Goal: Information Seeking & Learning: Learn about a topic

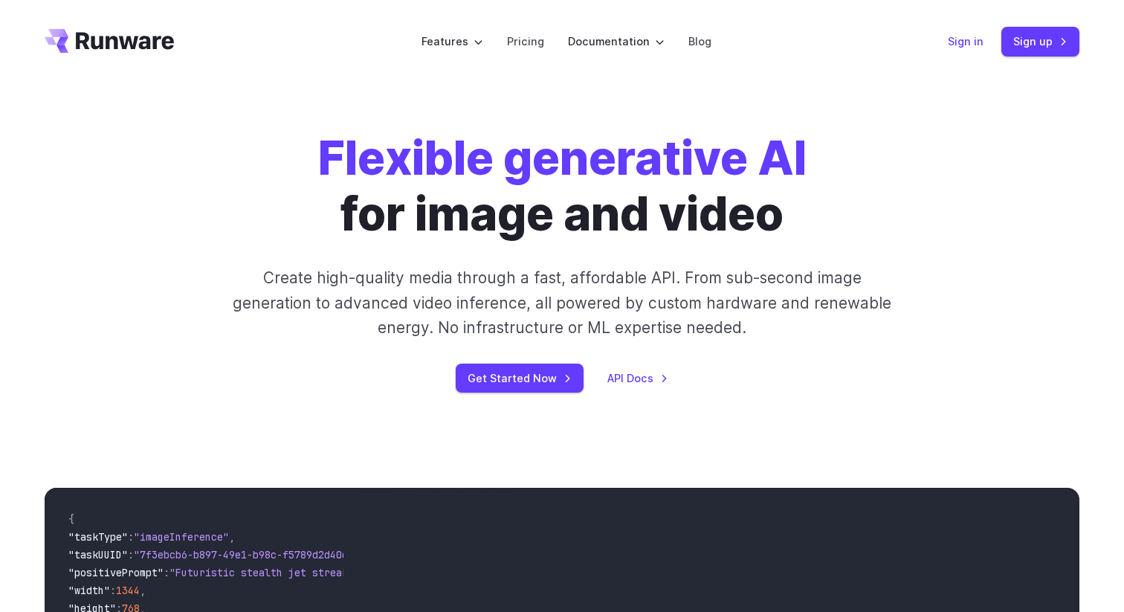
click at [965, 46] on link "Sign in" at bounding box center [965, 41] width 36 height 17
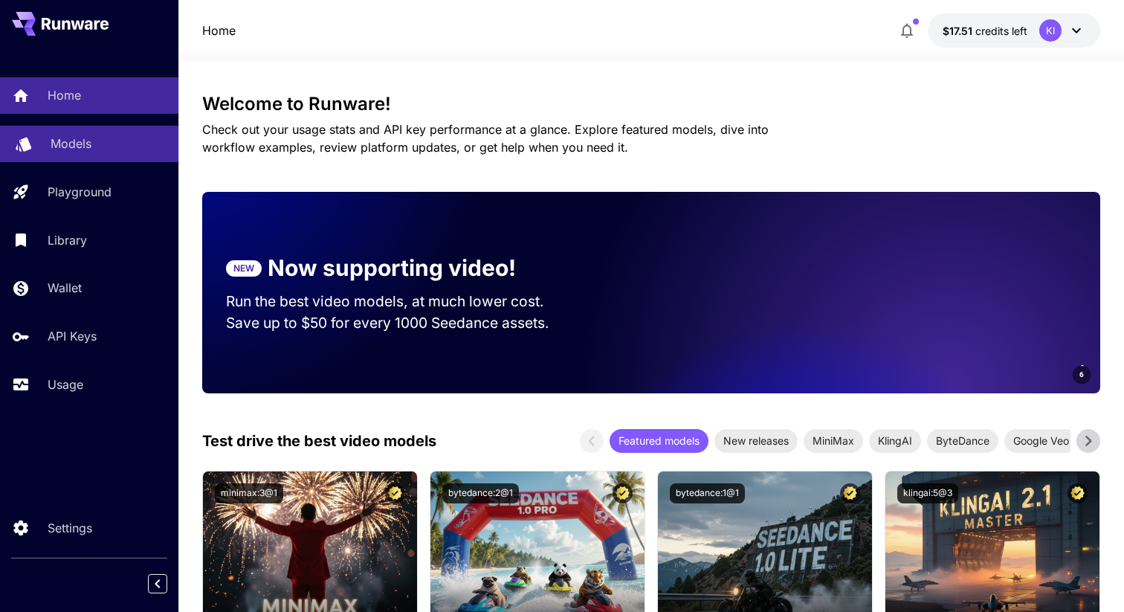
click at [85, 155] on link "Models" at bounding box center [89, 144] width 178 height 36
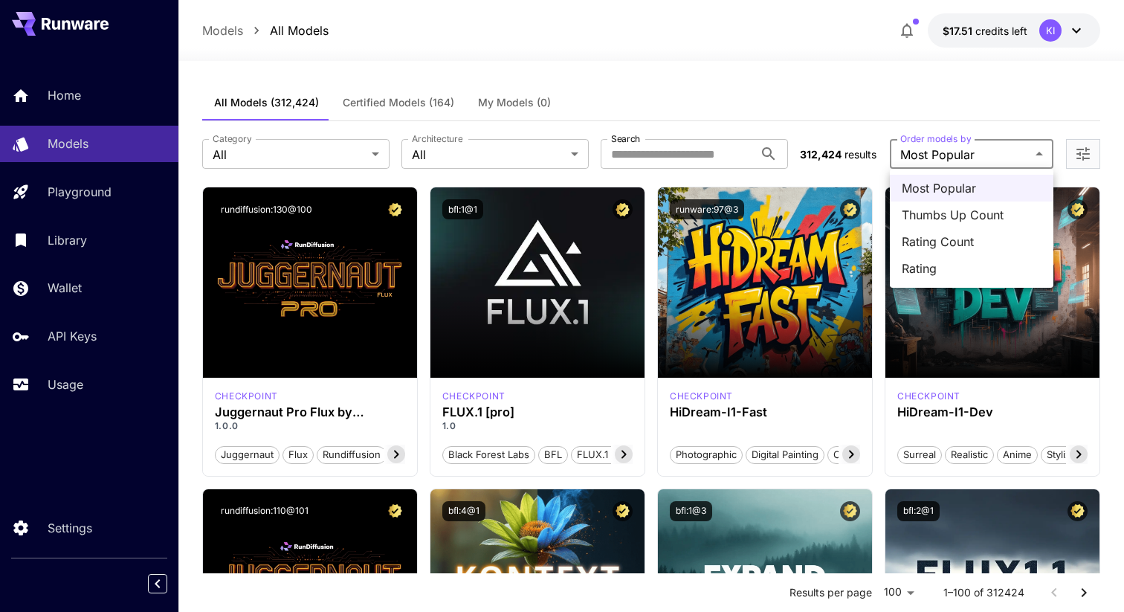
click at [991, 152] on div at bounding box center [562, 306] width 1124 height 612
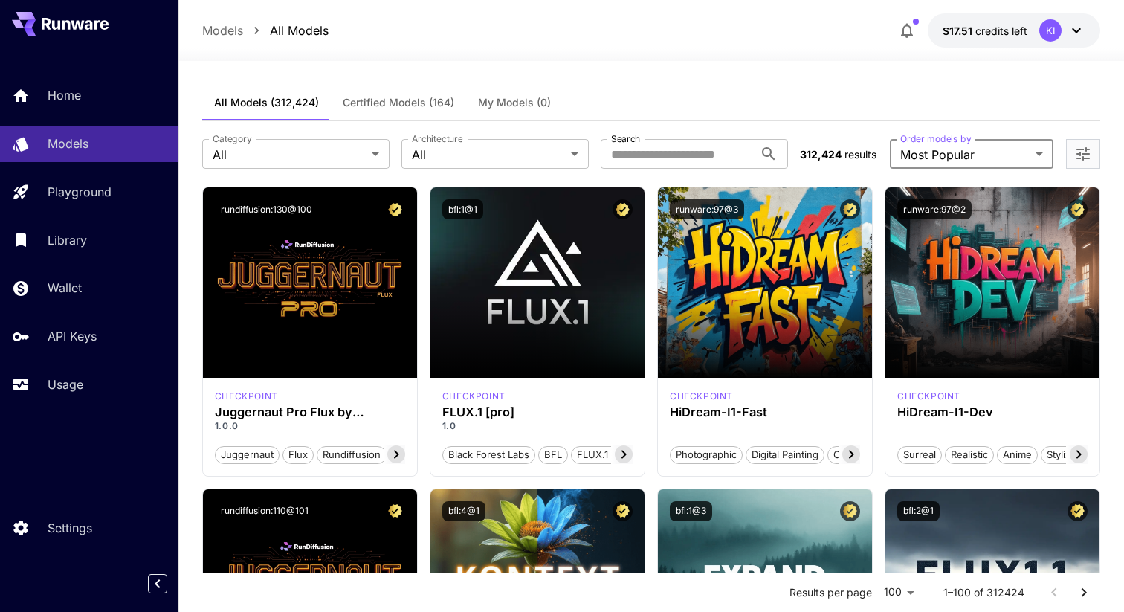
click at [1070, 146] on div at bounding box center [1083, 154] width 34 height 30
click at [1080, 151] on icon "Open more filters" at bounding box center [1083, 154] width 18 height 18
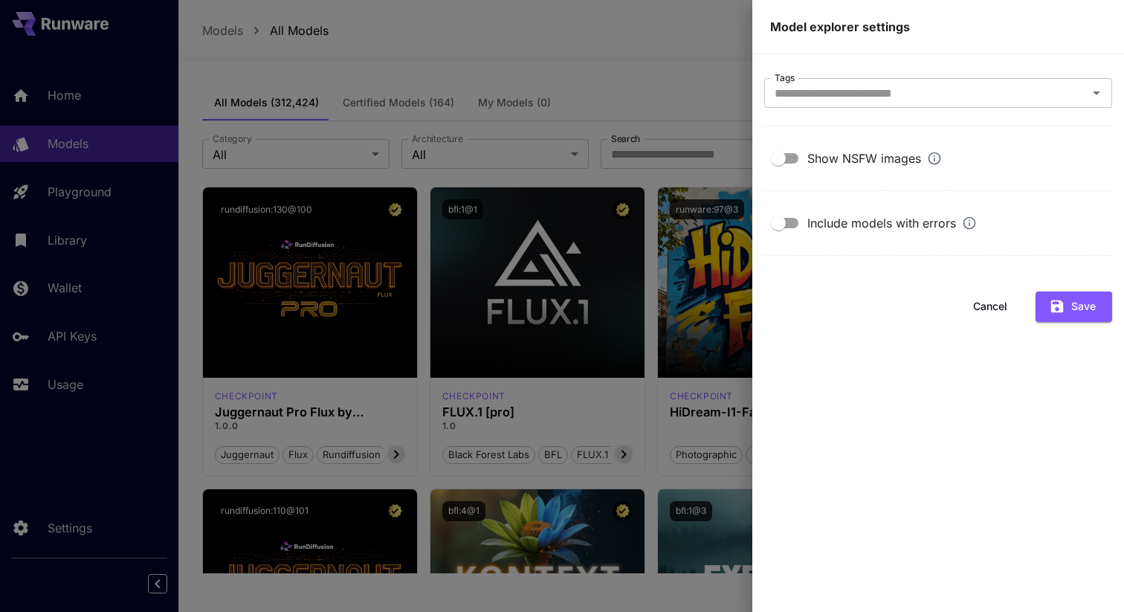
click at [1080, 151] on div "Show NSFW images" at bounding box center [938, 158] width 348 height 28
click at [658, 89] on div at bounding box center [562, 306] width 1124 height 612
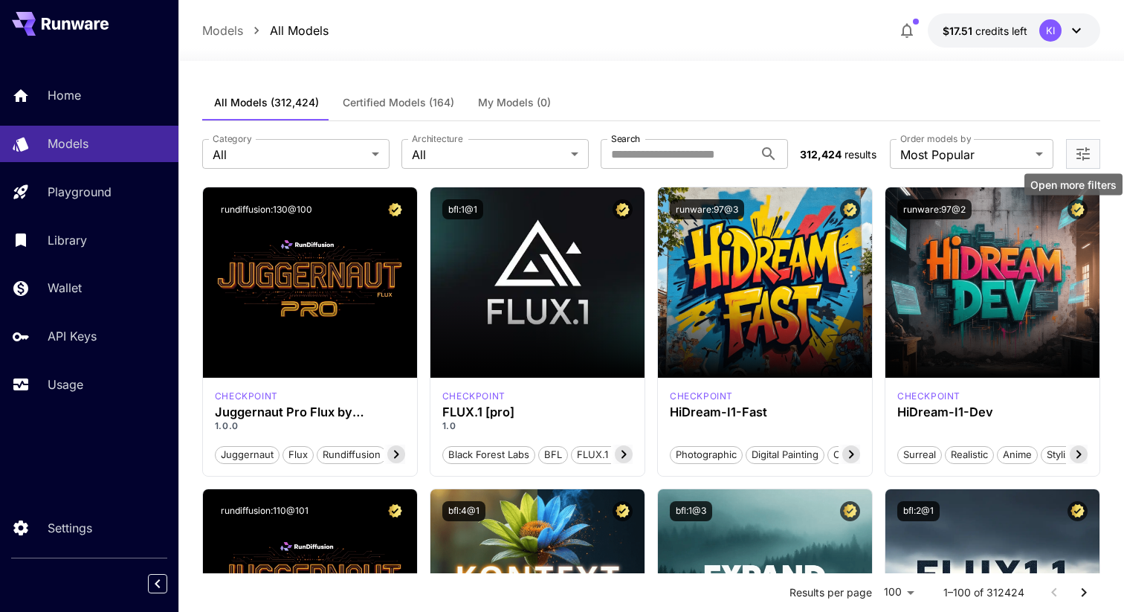
click at [1087, 160] on icon "Open more filters" at bounding box center [1083, 154] width 18 height 18
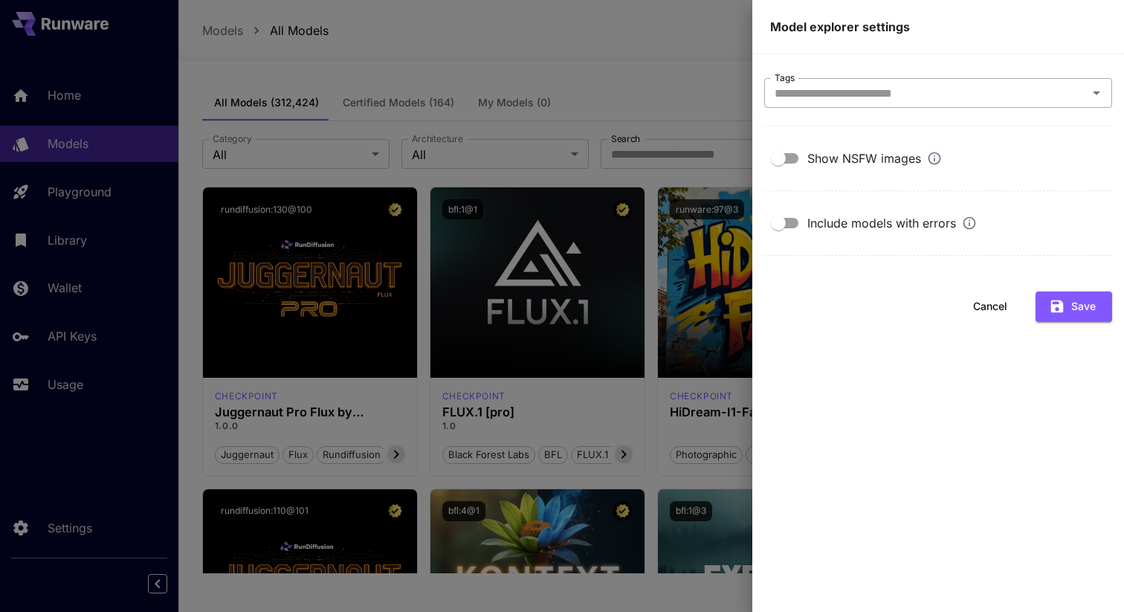
click at [1089, 97] on icon "Open" at bounding box center [1096, 93] width 18 height 18
type input "*****"
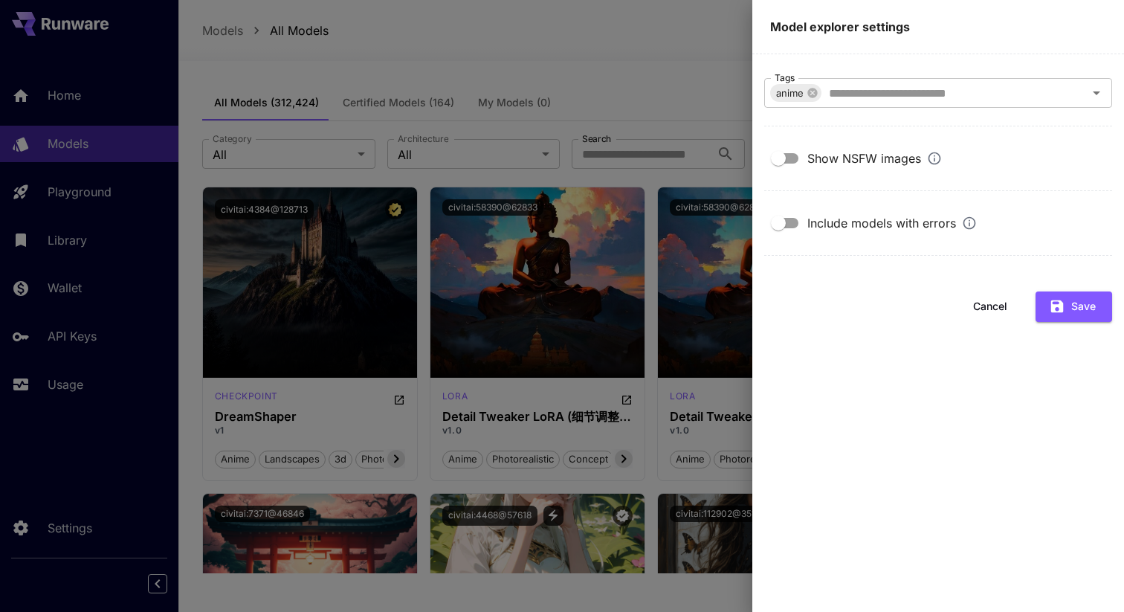
click at [560, 58] on div at bounding box center [562, 306] width 1124 height 612
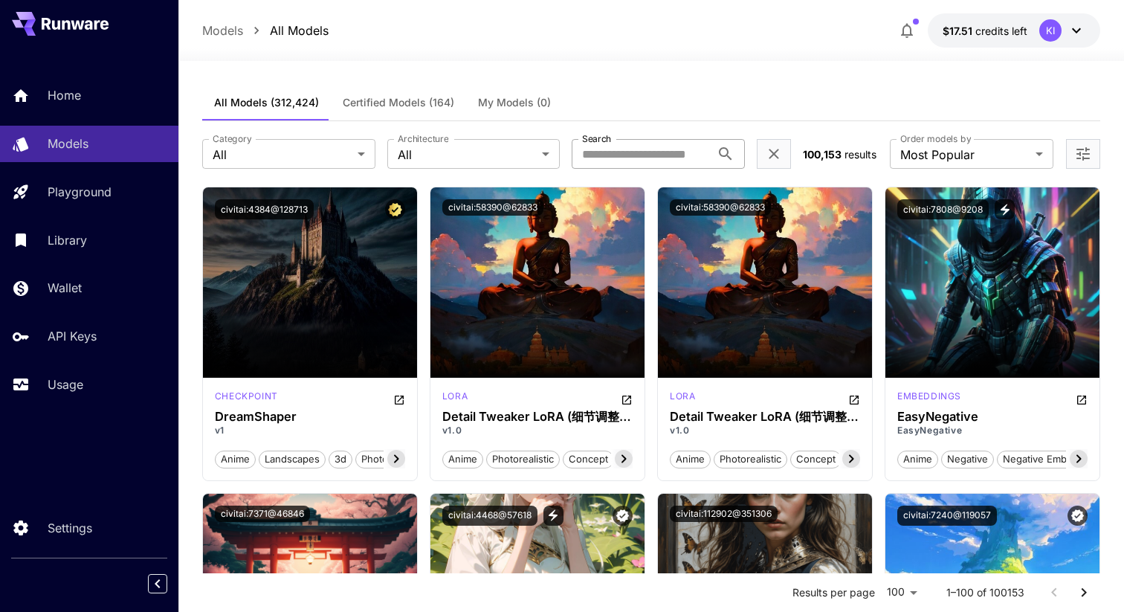
click at [695, 161] on input "Search" at bounding box center [640, 154] width 139 height 30
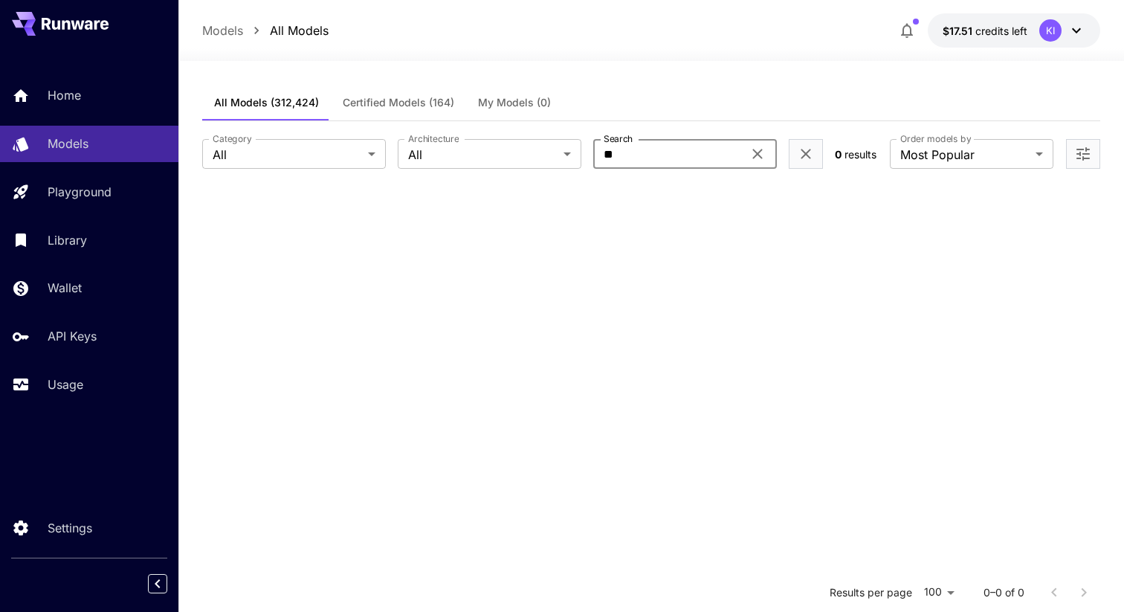
type input "*"
type input "*********"
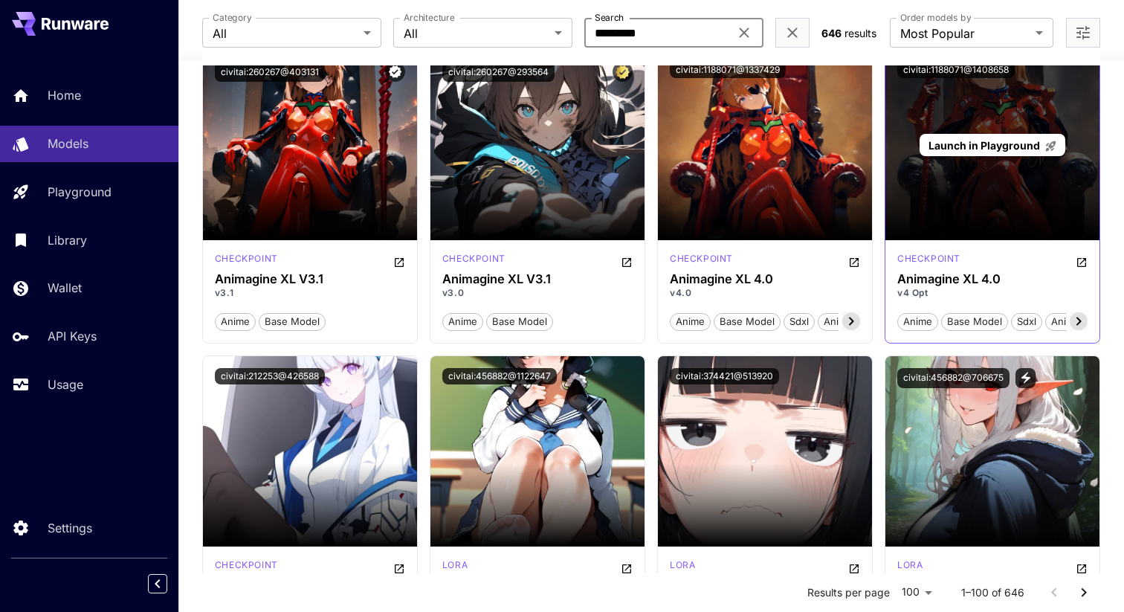
scroll to position [107, 0]
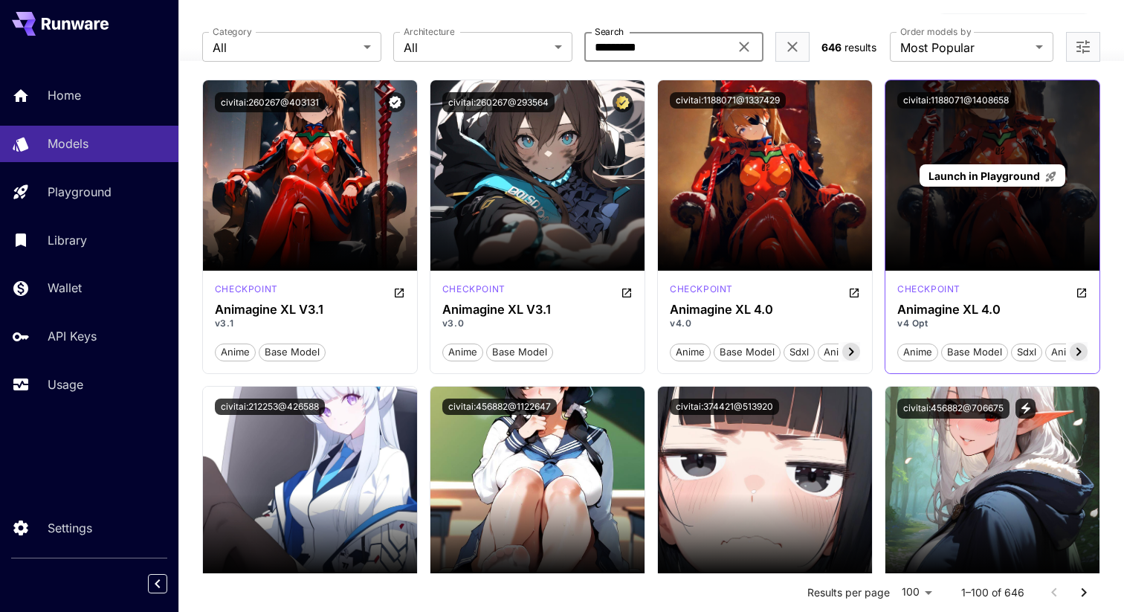
click at [978, 238] on div "Launch in Playground" at bounding box center [992, 175] width 214 height 190
click at [993, 178] on span "Launch in Playground" at bounding box center [983, 175] width 111 height 13
